Goal: Browse casually

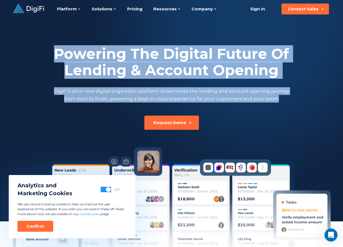
drag, startPoint x: 54, startPoint y: 51, endPoint x: 291, endPoint y: 111, distance: 244.1
click at [291, 111] on div "Powering The Digital Future Of Lending & Account Opening DigiFi’s all-in-one di…" at bounding box center [171, 74] width 303 height 112
drag, startPoint x: 291, startPoint y: 111, endPoint x: 287, endPoint y: 108, distance: 4.4
click at [287, 108] on div "Powering The Digital Future Of Lending & Account Opening DigiFi’s all-in-one di…" at bounding box center [171, 74] width 303 height 112
drag, startPoint x: 283, startPoint y: 101, endPoint x: 56, endPoint y: 50, distance: 232.4
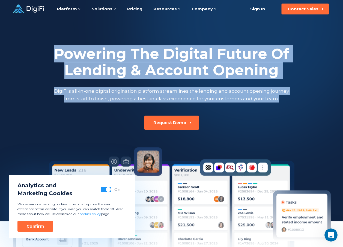
click at [56, 50] on div "Powering The Digital Future Of Lending & Account Opening DigiFi’s all-in-one di…" at bounding box center [171, 74] width 303 height 57
click at [107, 189] on span "button" at bounding box center [108, 189] width 5 height 5
click at [40, 227] on div "Confirm" at bounding box center [35, 226] width 18 height 5
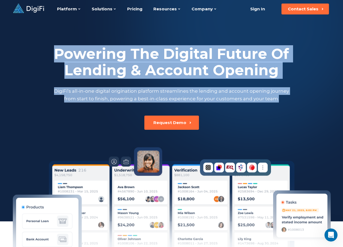
click at [75, 114] on div "Powering The Digital Future Of Lending & Account Opening DigiFi’s all-in-one di…" at bounding box center [171, 74] width 303 height 112
drag, startPoint x: 278, startPoint y: 98, endPoint x: 52, endPoint y: 46, distance: 231.1
click at [52, 46] on div "Powering The Digital Future Of Lending & Account Opening DigiFi’s all-in-one di…" at bounding box center [171, 74] width 303 height 57
click at [60, 130] on div "Powering The Digital Future Of Lending & Account Opening DigiFi’s all-in-one di…" at bounding box center [171, 169] width 303 height 302
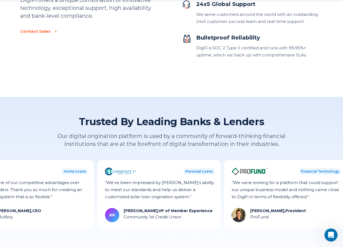
scroll to position [1392, 0]
